Goal: Information Seeking & Learning: Learn about a topic

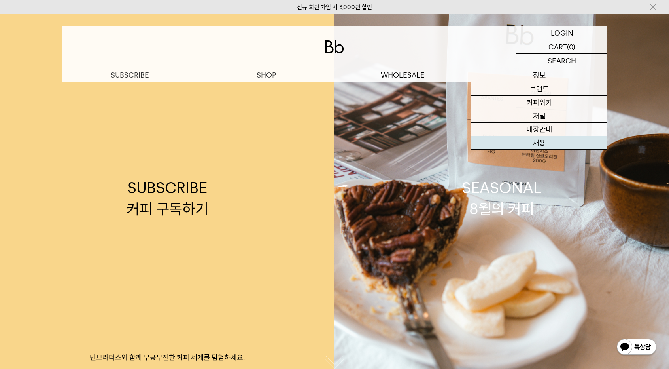
click at [525, 141] on link "채용" at bounding box center [539, 142] width 136 height 13
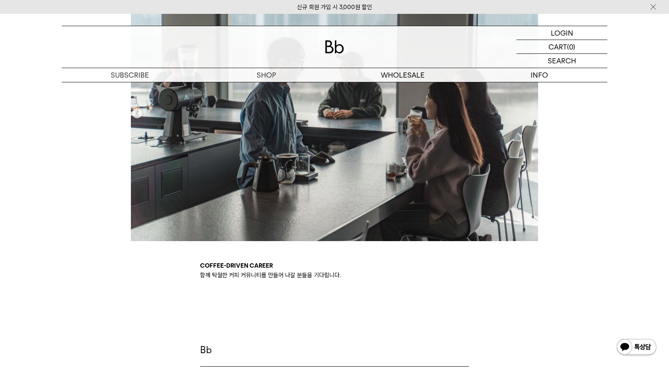
scroll to position [396, 0]
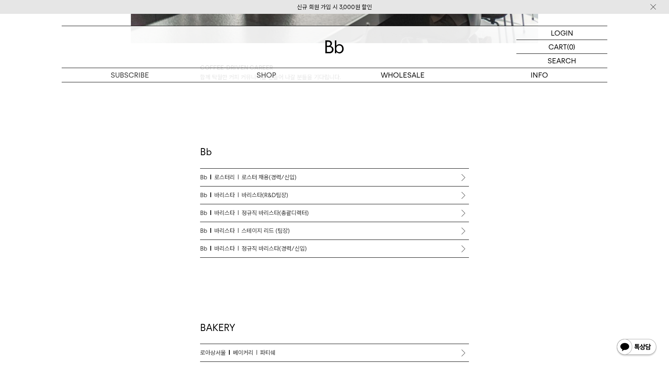
click at [257, 174] on span "로스터 채용(경력/신입)" at bounding box center [269, 176] width 55 height 9
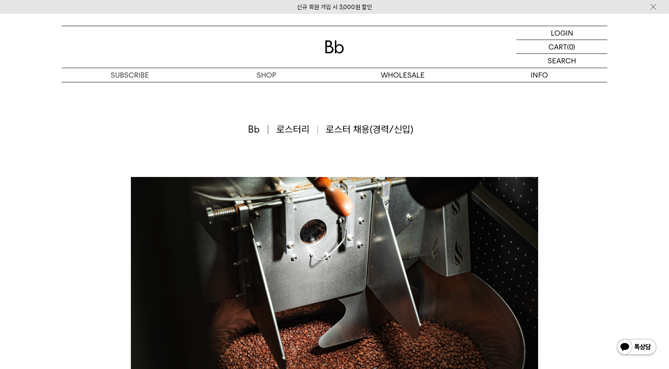
click at [301, 144] on div "Bb 로스터리 로스터 채용(경력/신입)" at bounding box center [335, 129] width 546 height 95
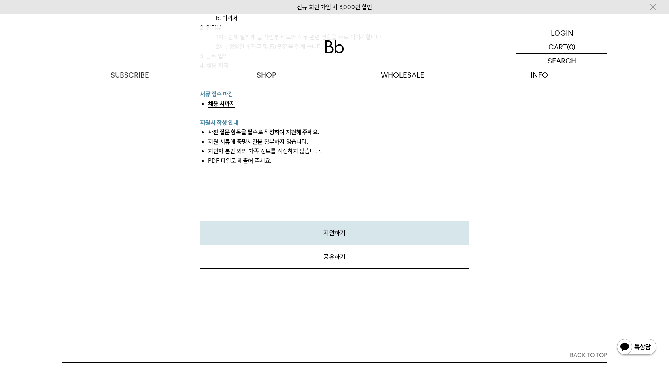
scroll to position [989, 0]
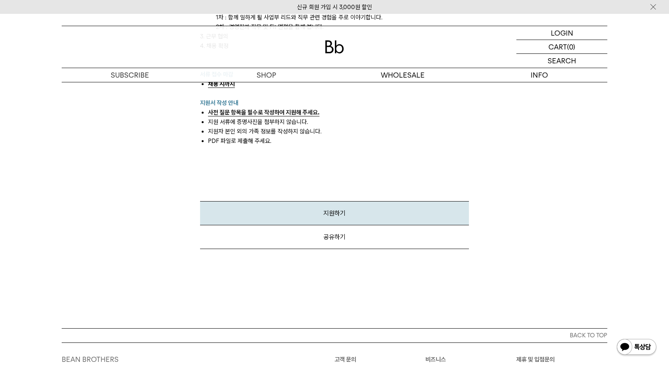
drag, startPoint x: 326, startPoint y: 236, endPoint x: 398, endPoint y: 38, distance: 211.0
click at [326, 236] on div "공유하기" at bounding box center [334, 237] width 269 height 24
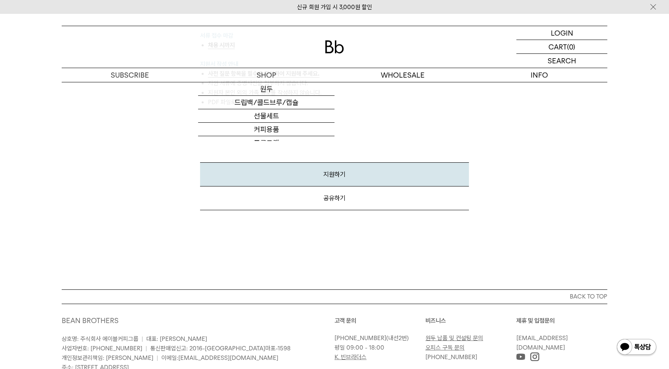
scroll to position [1028, 0]
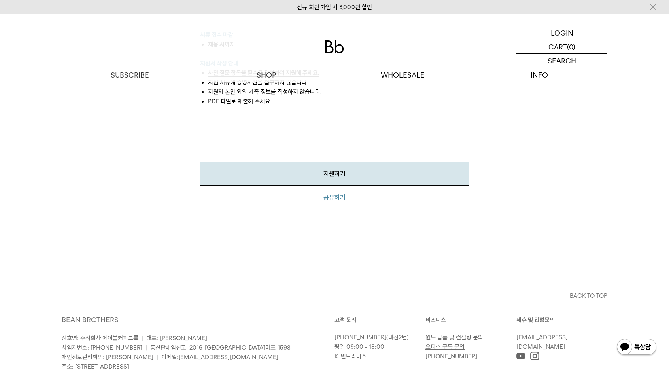
click at [330, 195] on div "공유하기" at bounding box center [334, 197] width 269 height 24
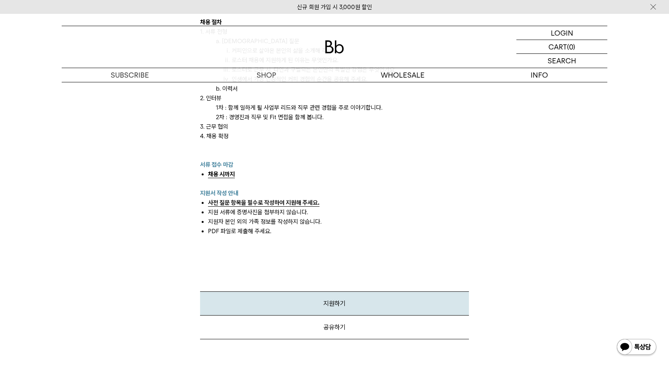
scroll to position [900, 0]
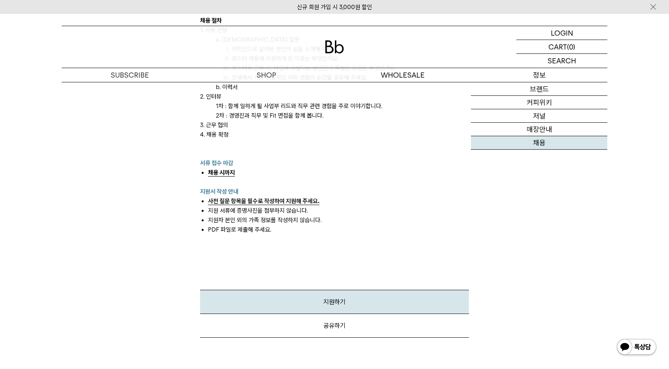
click at [543, 142] on link "채용" at bounding box center [539, 142] width 136 height 13
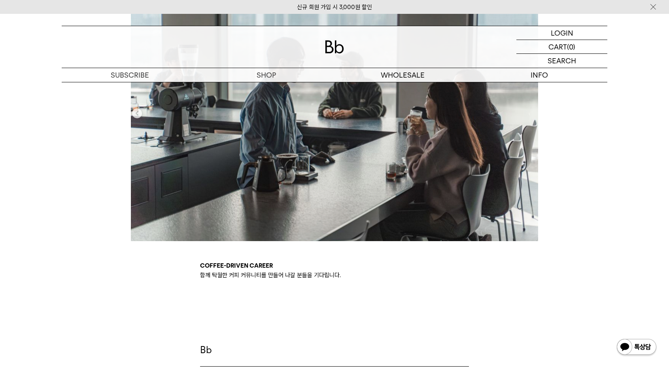
scroll to position [316, 0]
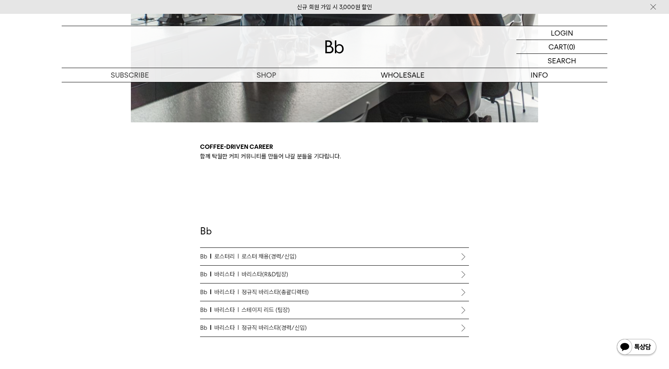
click at [238, 273] on span "바리스타" at bounding box center [226, 273] width 25 height 9
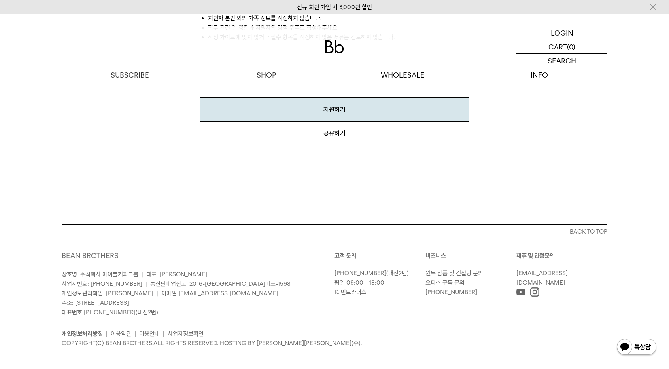
scroll to position [1162, 0]
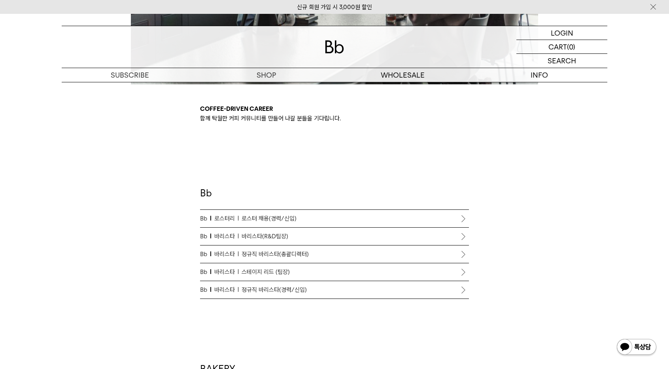
scroll to position [356, 0]
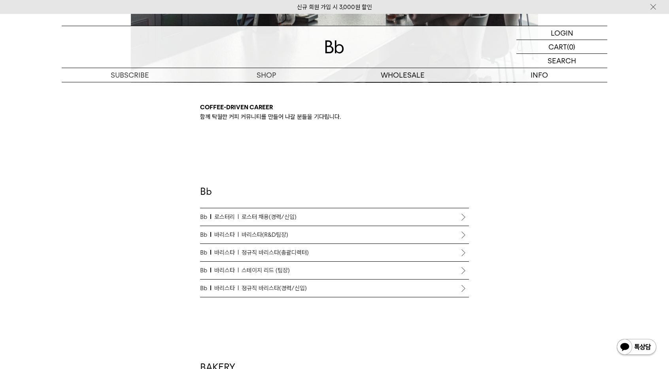
click at [286, 255] on span "정규직 바리스타(총괄디렉터)" at bounding box center [275, 252] width 67 height 9
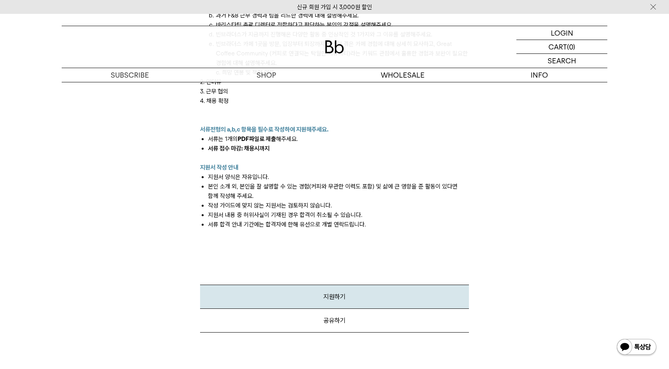
scroll to position [1028, 0]
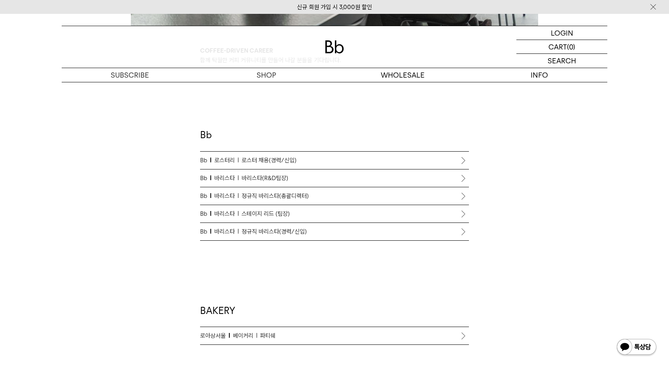
scroll to position [435, 0]
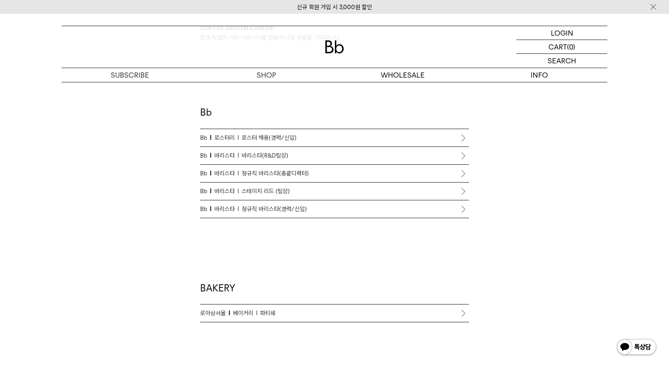
click at [294, 208] on span "정규직 바리스타(경력/신입)" at bounding box center [274, 208] width 65 height 9
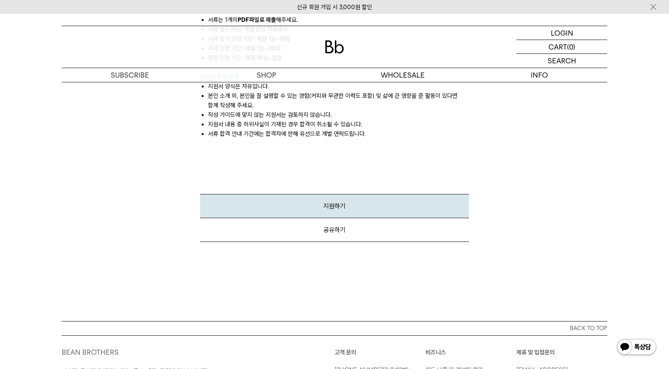
scroll to position [1147, 0]
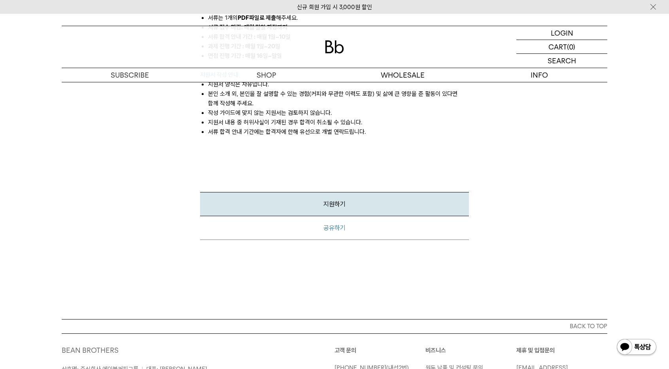
click at [334, 219] on div "공유하기" at bounding box center [334, 228] width 269 height 24
